Goal: Obtain resource: Download file/media

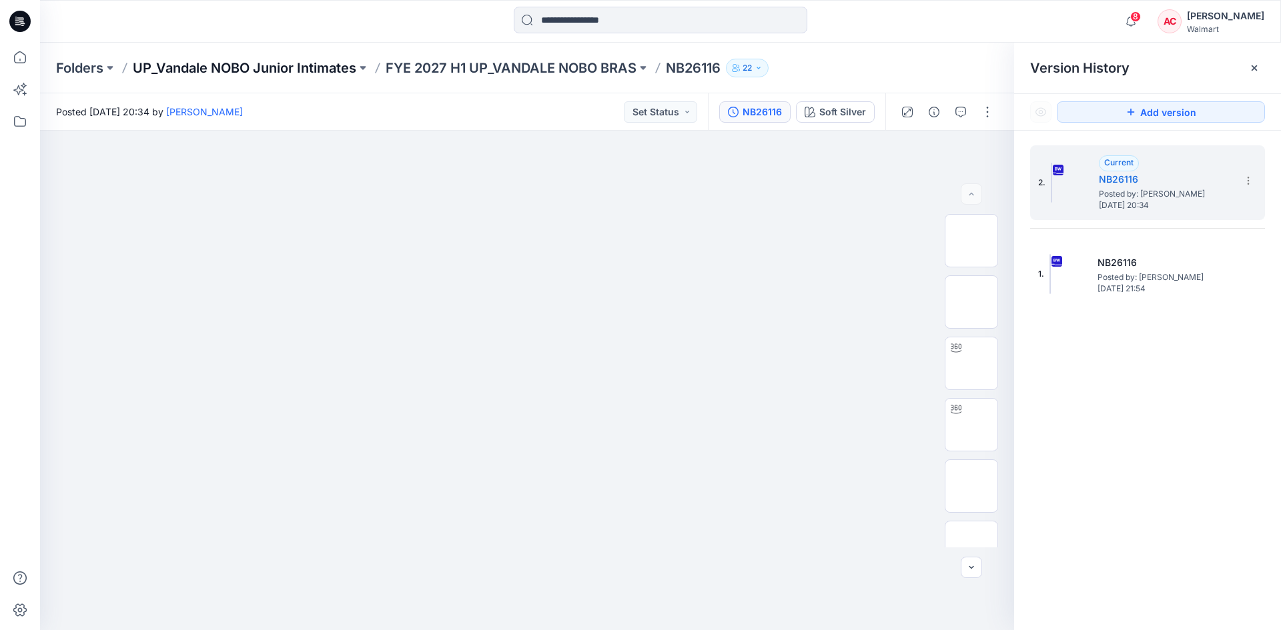
click at [320, 63] on p "UP_Vandale NOBO Junior Intimates" at bounding box center [244, 68] width 223 height 19
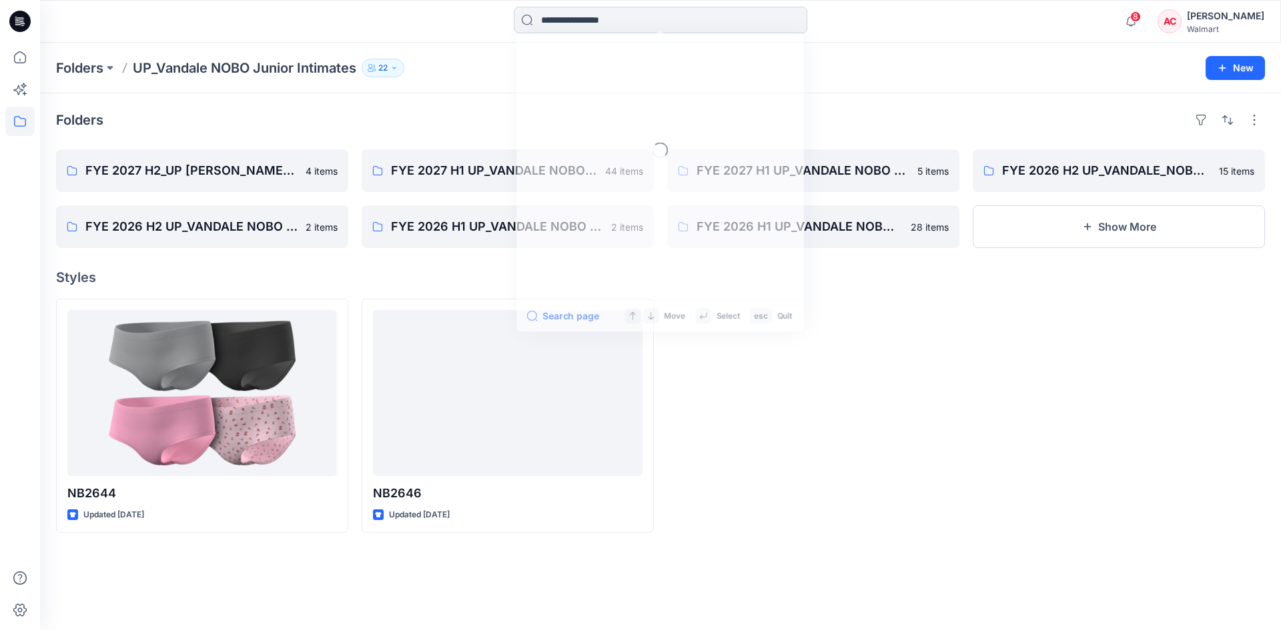
click at [566, 27] on input at bounding box center [660, 20] width 293 height 27
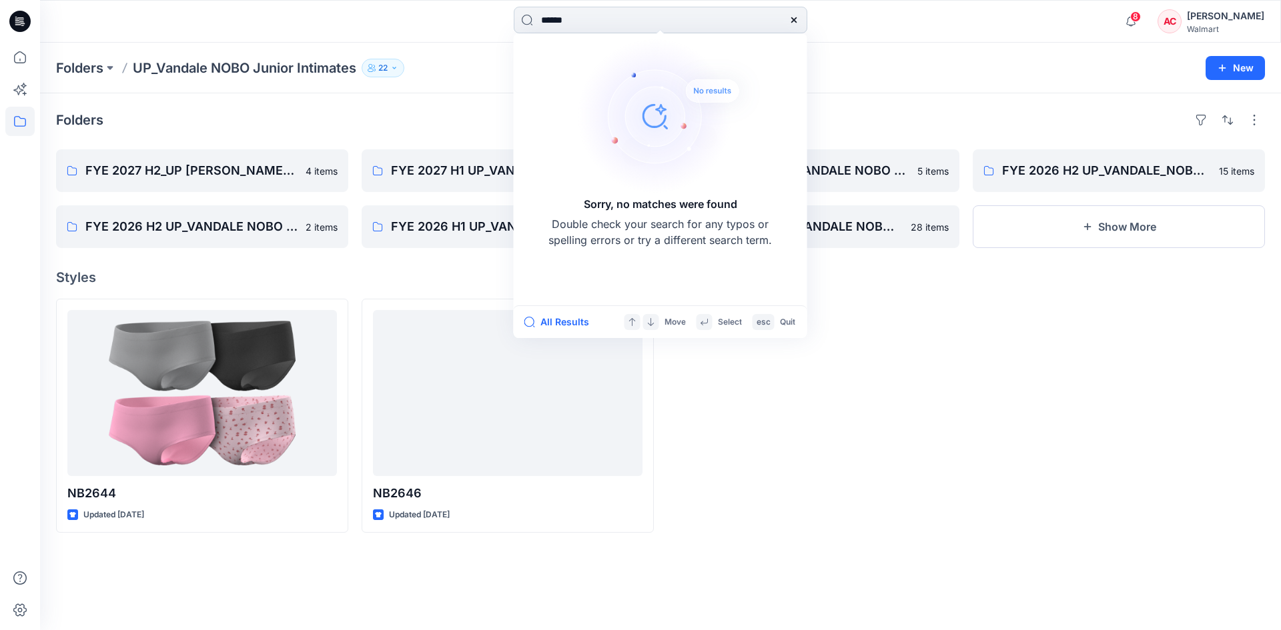
type input "*******"
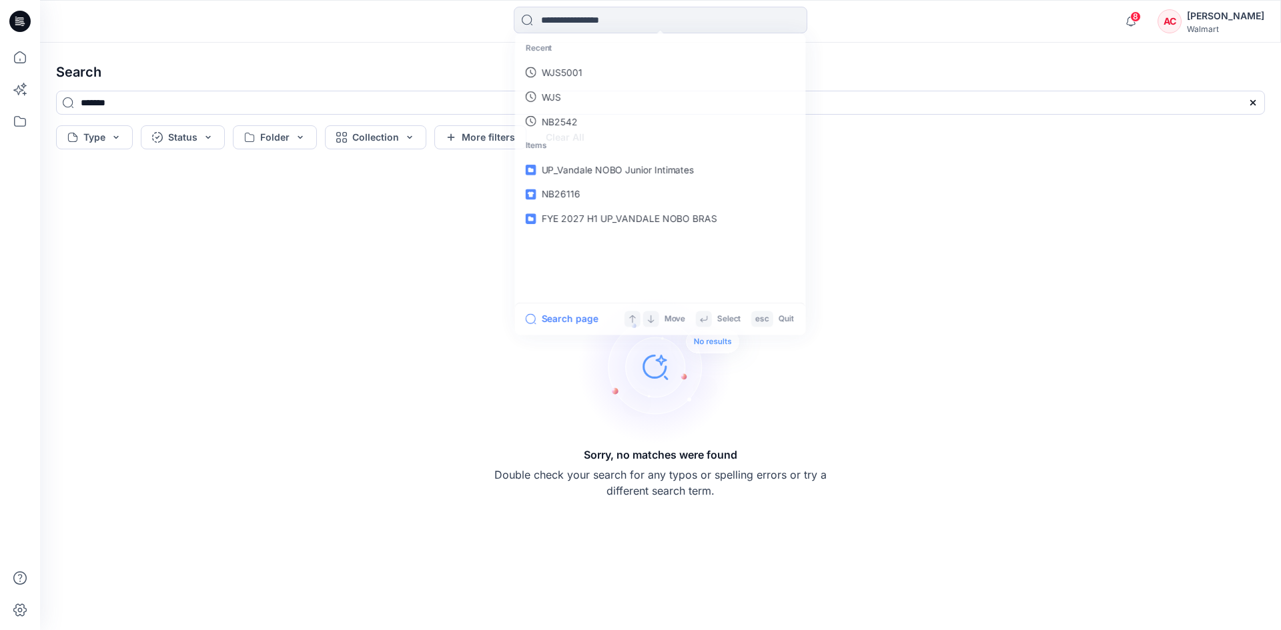
click at [436, 83] on h4 "Search" at bounding box center [660, 71] width 1230 height 37
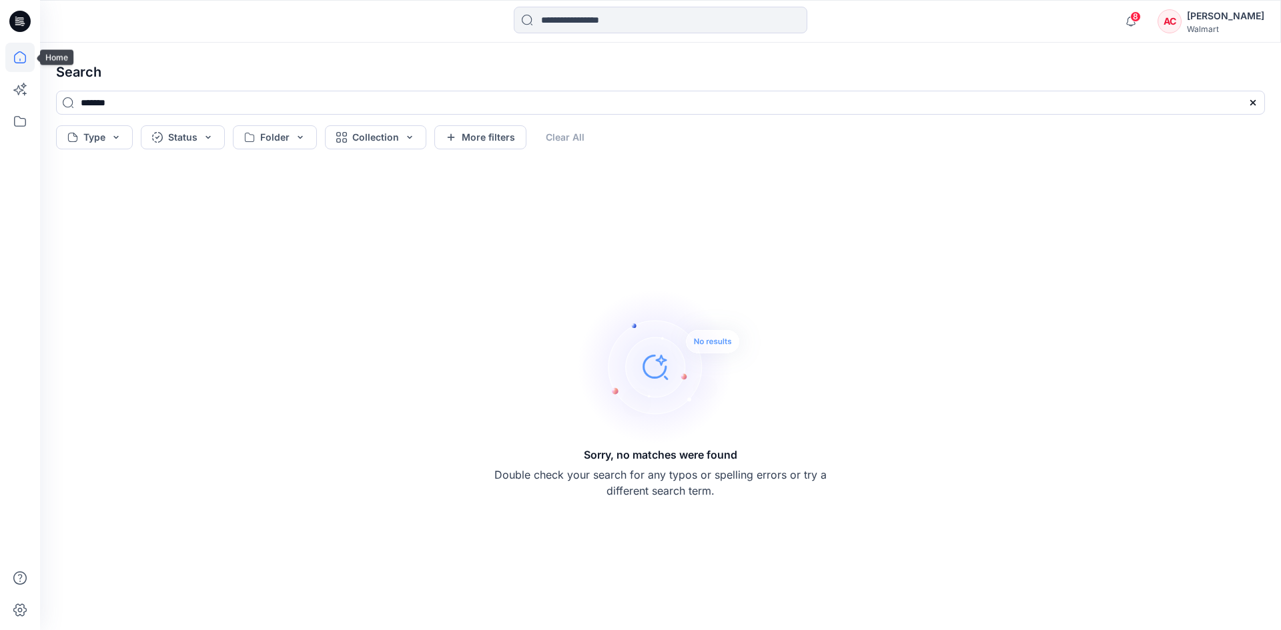
click at [21, 54] on icon at bounding box center [19, 57] width 29 height 29
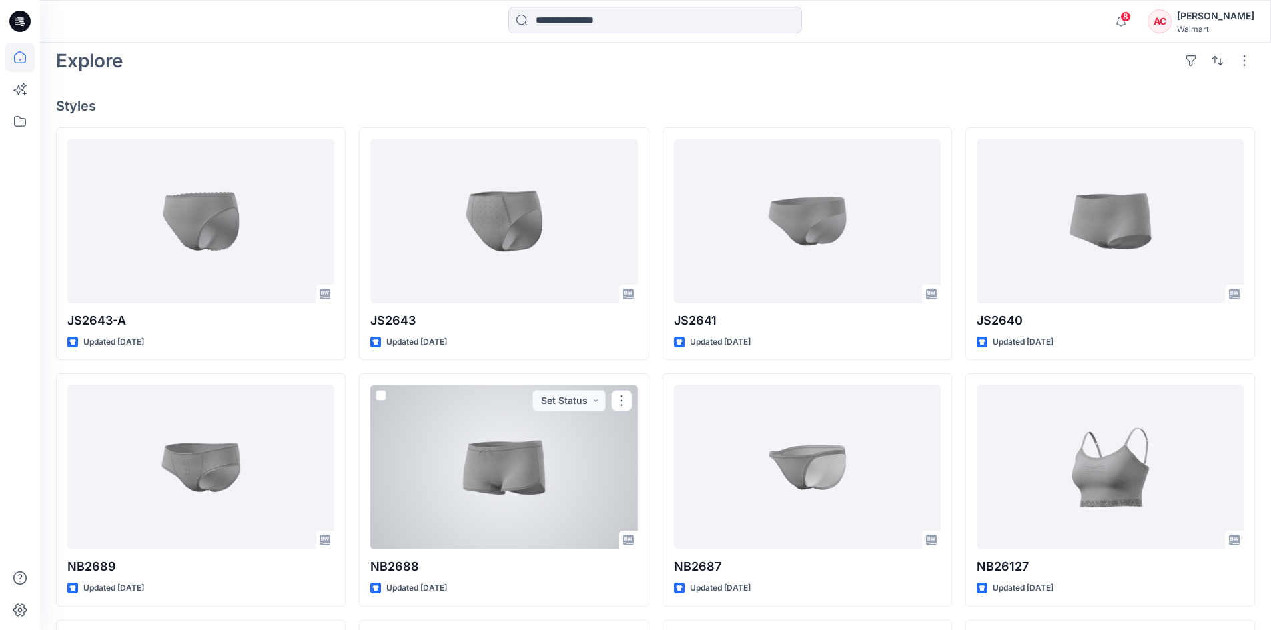
scroll to position [334, 0]
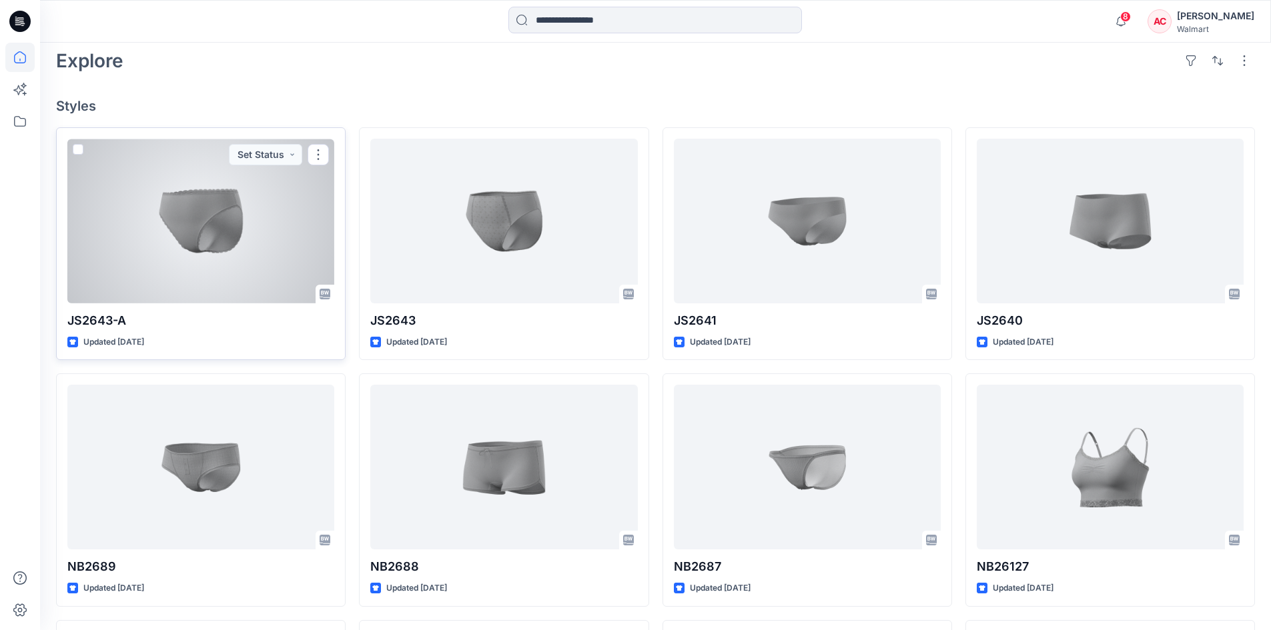
click at [188, 266] on div at bounding box center [200, 221] width 267 height 165
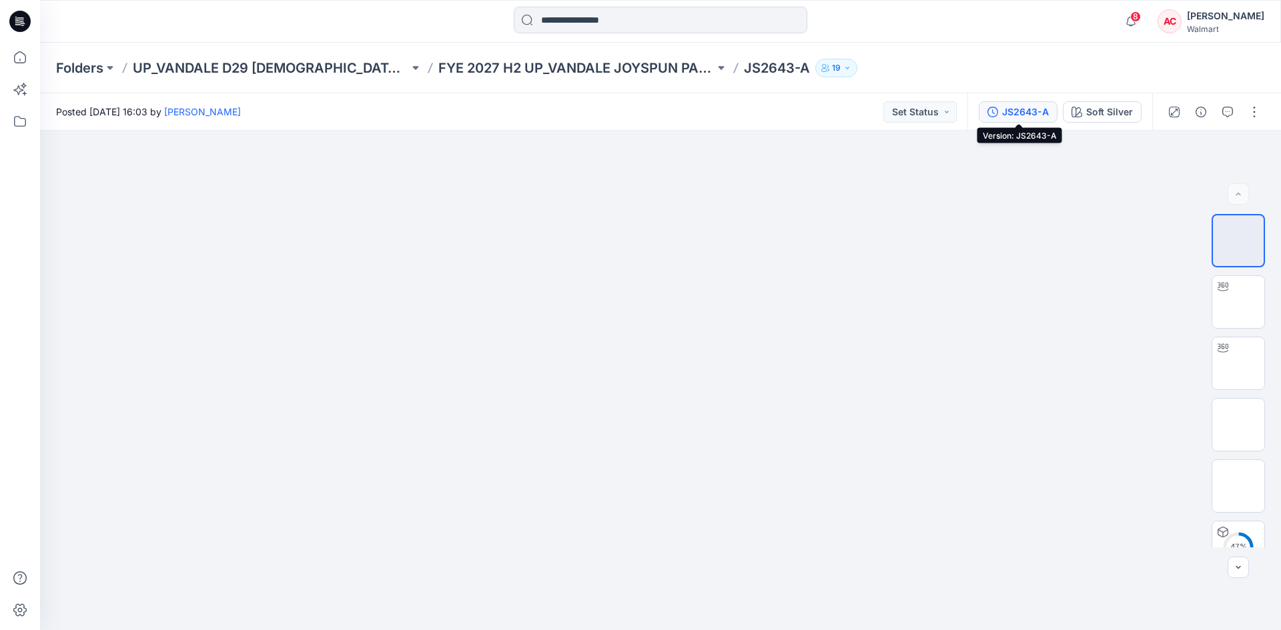
click at [1023, 113] on div "JS2643-A" at bounding box center [1025, 112] width 47 height 15
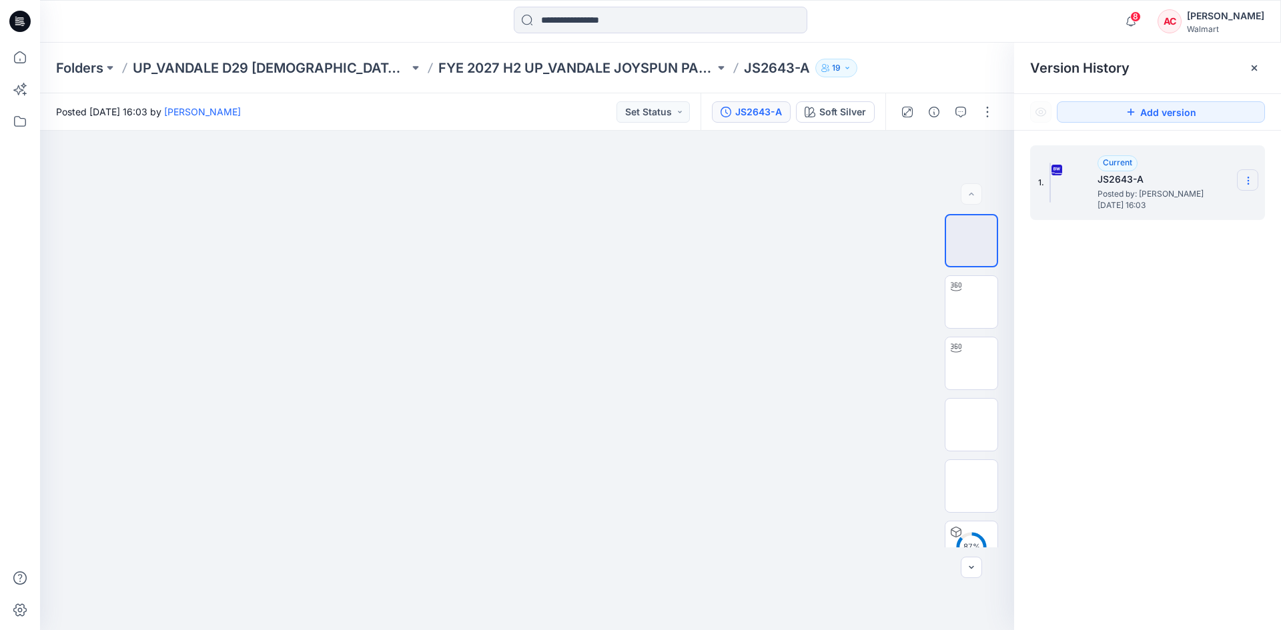
click at [1249, 178] on icon at bounding box center [1248, 180] width 11 height 11
click at [1223, 216] on div "Download Source BW File" at bounding box center [1176, 206] width 155 height 27
click at [541, 67] on p "FYE 2027 H2 UP_VANDALE JOYSPUN PANTIES" at bounding box center [576, 68] width 276 height 19
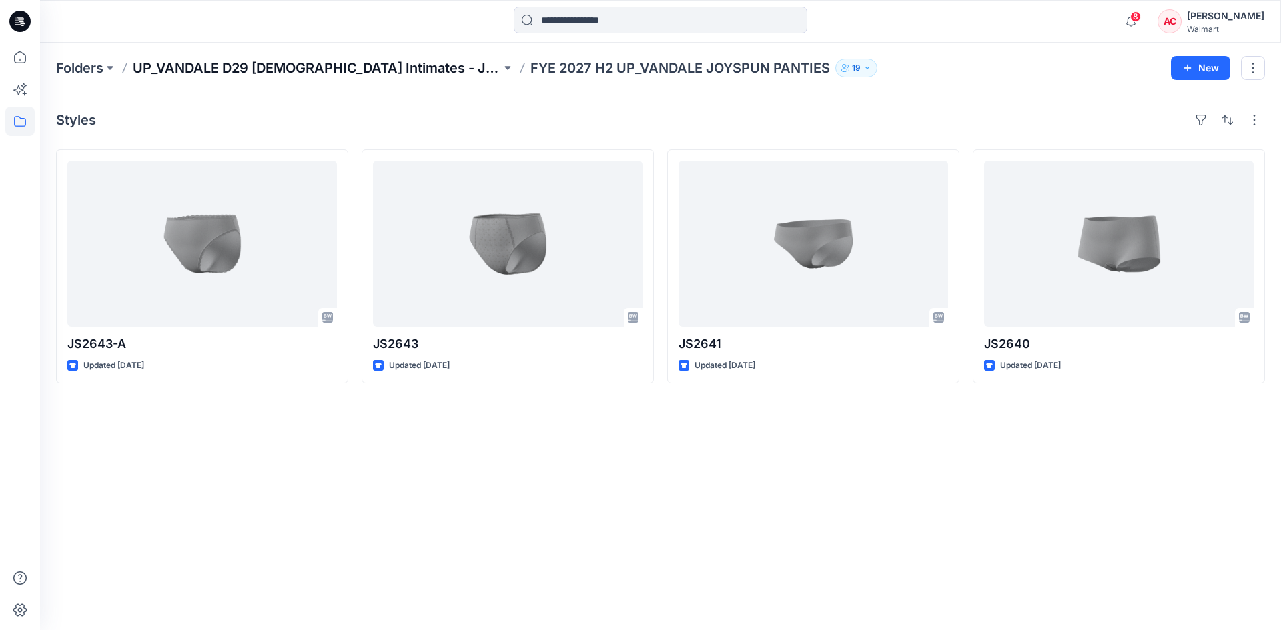
click at [273, 66] on p "UP_VANDALE D29 [DEMOGRAPHIC_DATA] Intimates - Joyspun" at bounding box center [317, 68] width 368 height 19
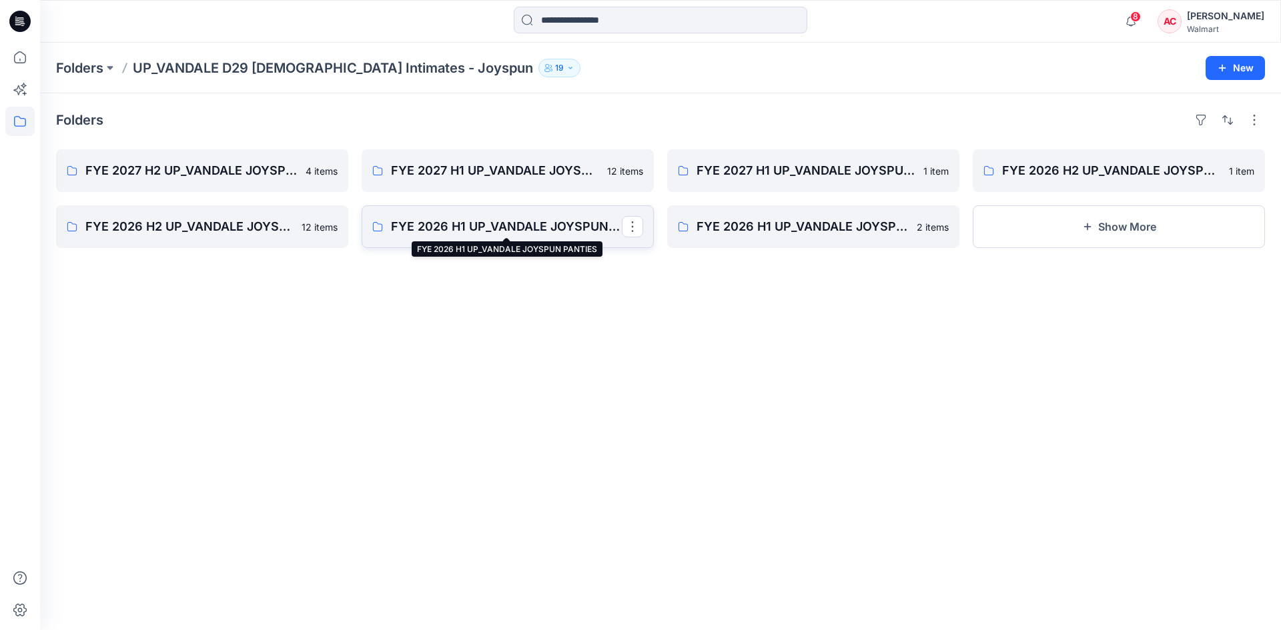
click at [490, 230] on p "FYE 2026 H1 UP_VANDALE JOYSPUN PANTIES" at bounding box center [506, 226] width 231 height 19
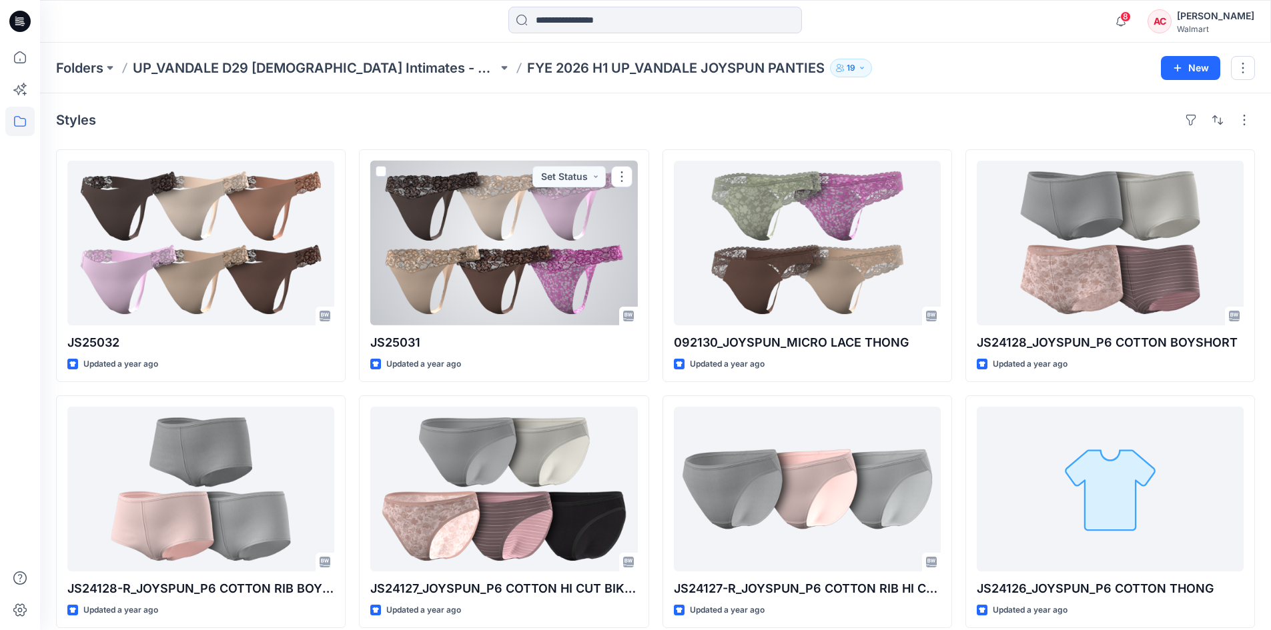
click at [490, 230] on div at bounding box center [503, 243] width 267 height 165
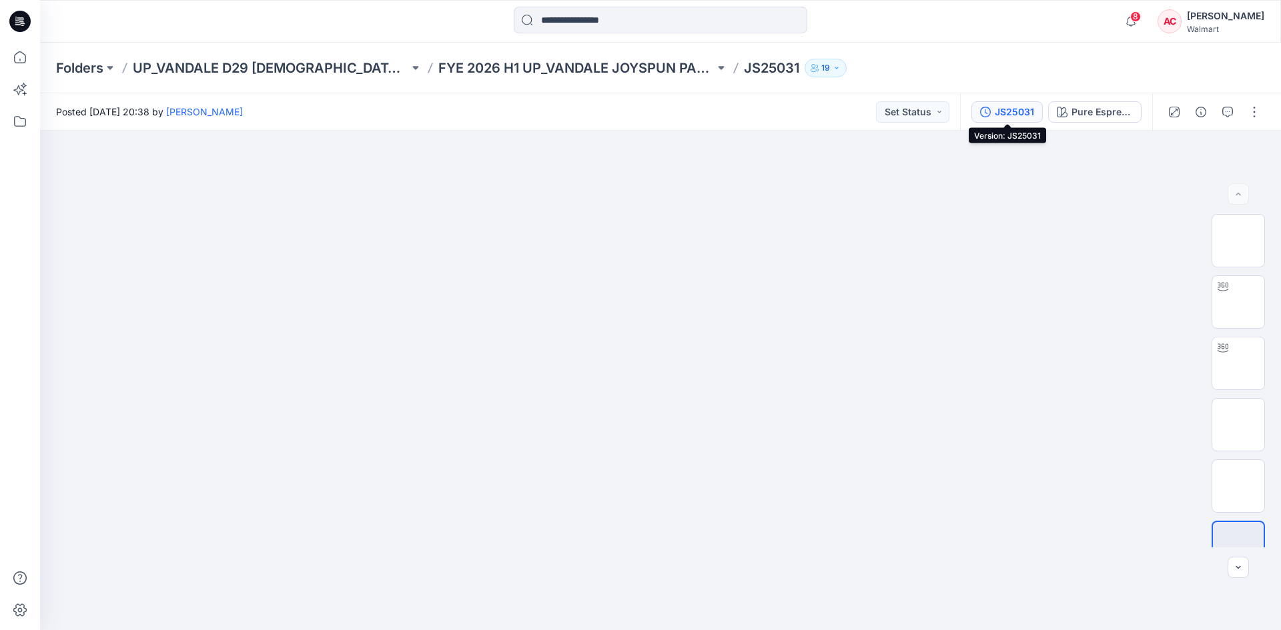
click at [1019, 114] on div "JS25031" at bounding box center [1014, 112] width 39 height 15
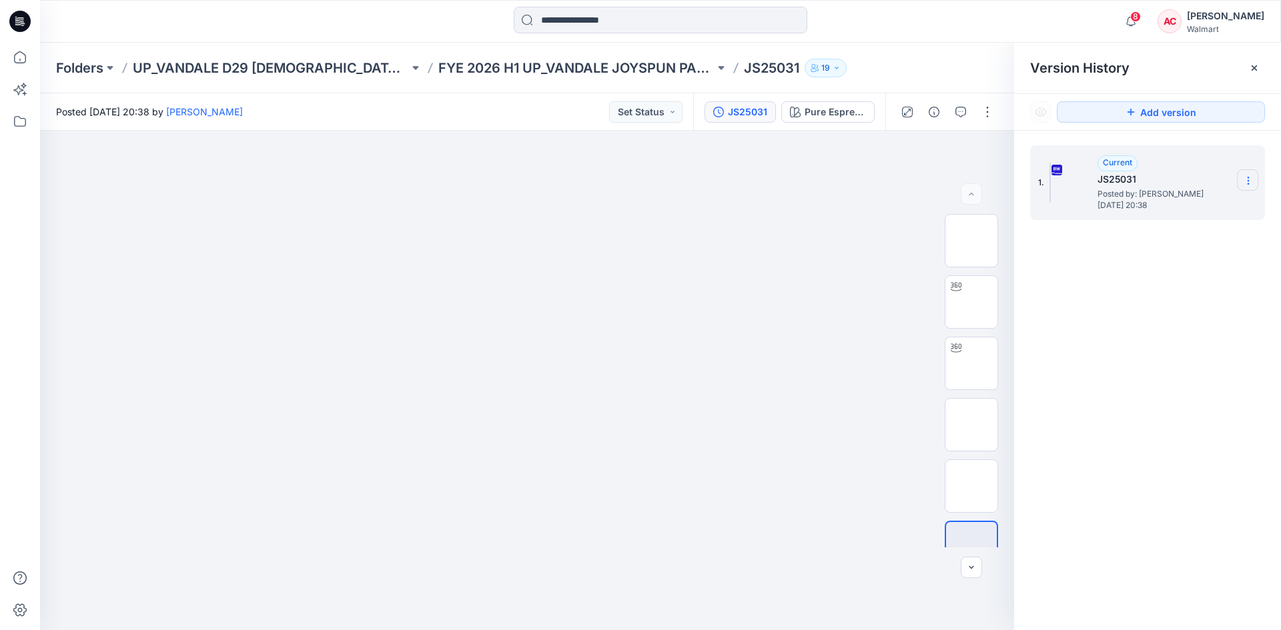
click at [1250, 175] on section at bounding box center [1247, 179] width 21 height 21
click at [1208, 209] on span "Download Source BW File" at bounding box center [1181, 207] width 112 height 16
